Goal: Task Accomplishment & Management: Use online tool/utility

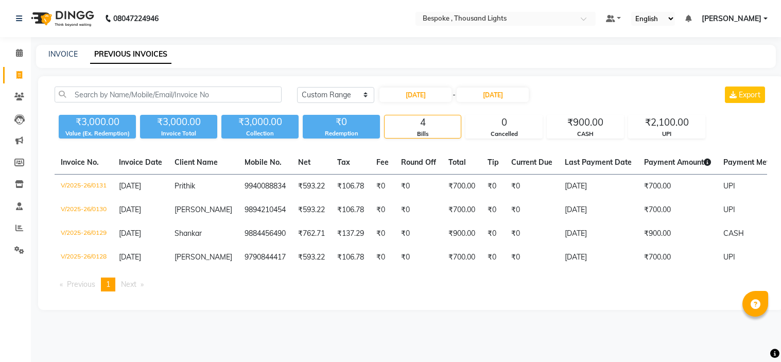
select select "range"
click at [68, 50] on link "INVOICE" at bounding box center [62, 53] width 29 height 9
select select "8177"
select select "service"
